Goal: Transaction & Acquisition: Purchase product/service

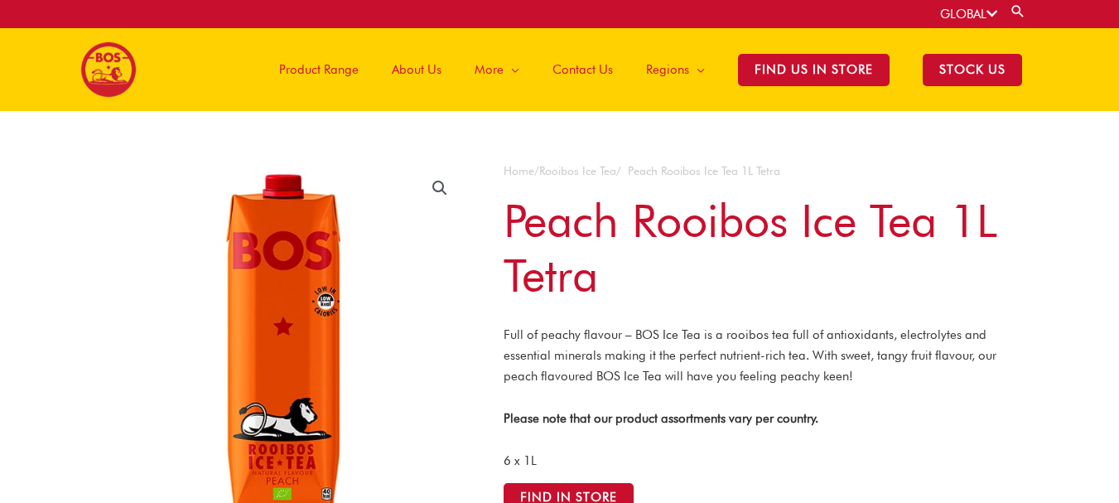
click at [334, 70] on span "Product Range" at bounding box center [319, 70] width 80 height 50
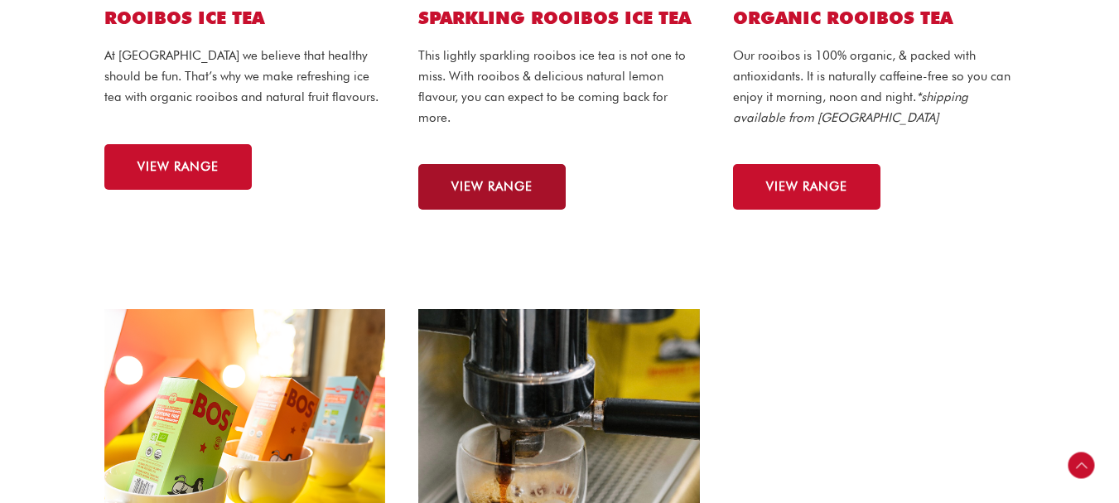
scroll to position [911, 0]
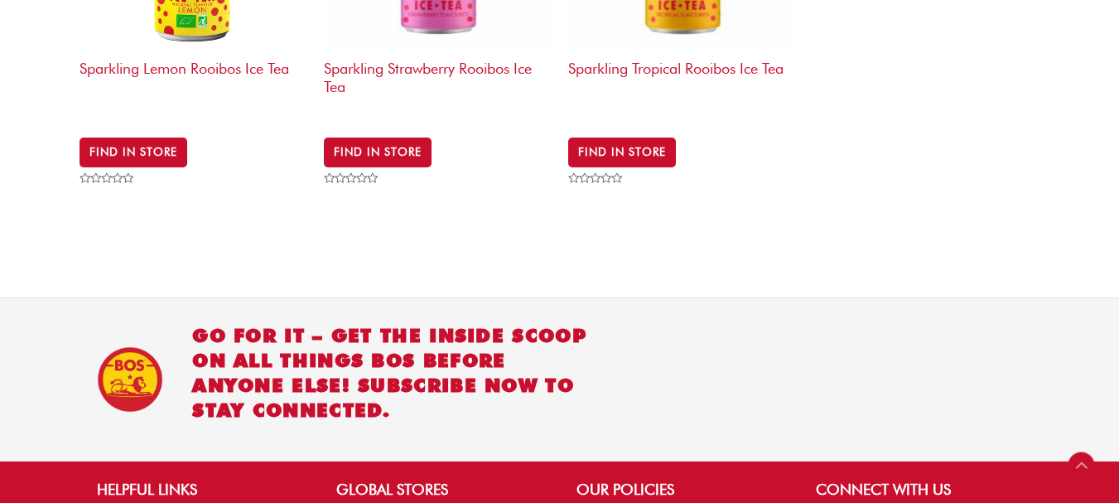
scroll to position [1033, 0]
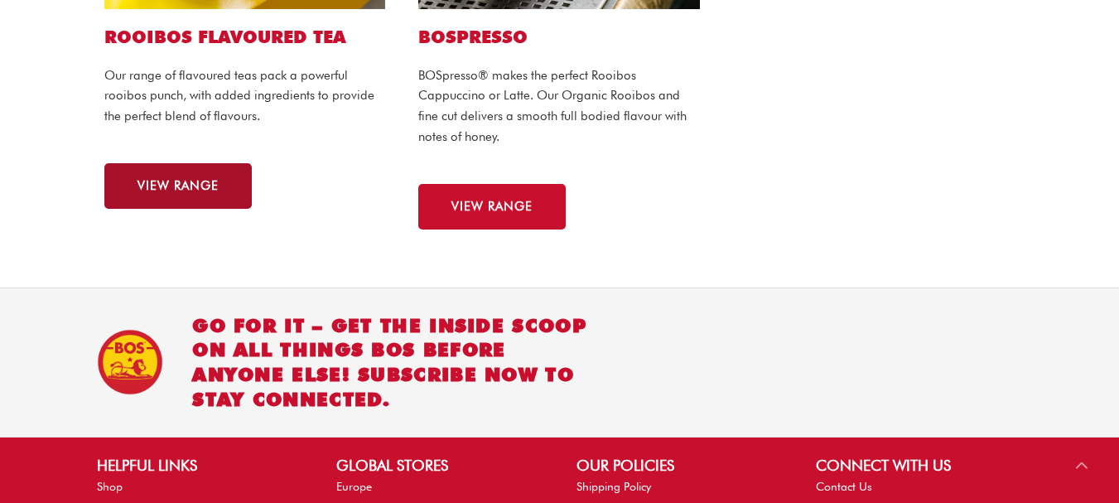
scroll to position [1529, 0]
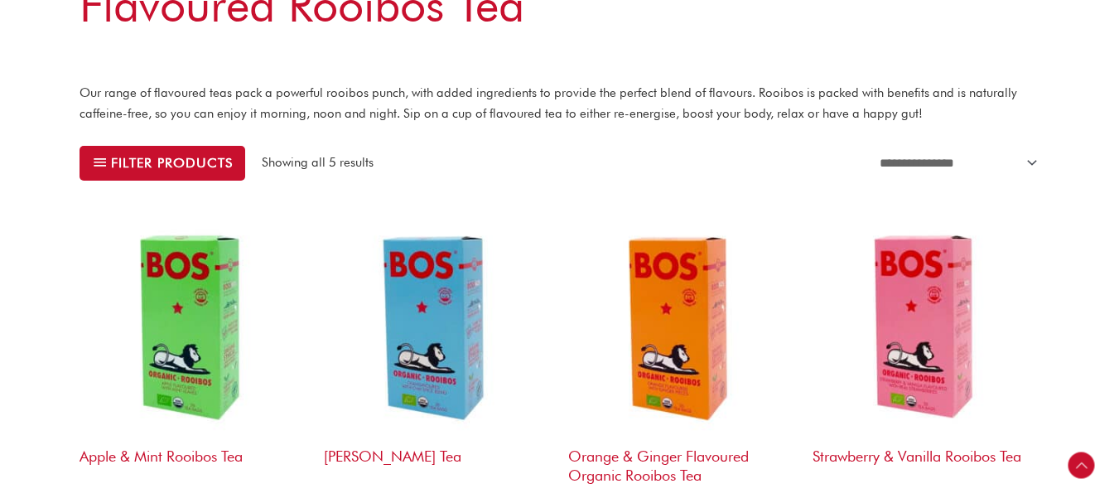
scroll to position [580, 0]
